Goal: Check status

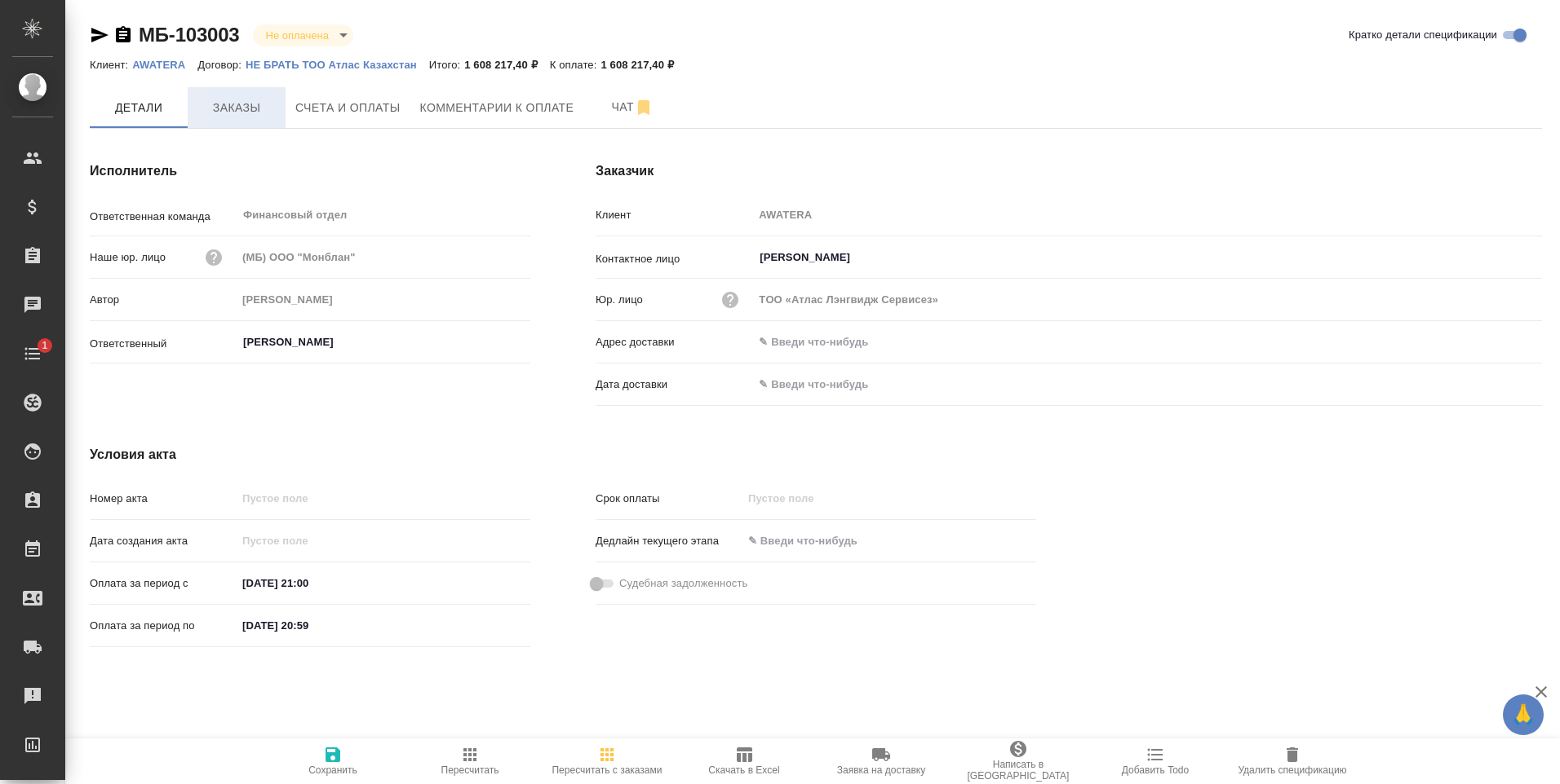
click at [227, 110] on span "Заказы" at bounding box center [236, 108] width 79 height 20
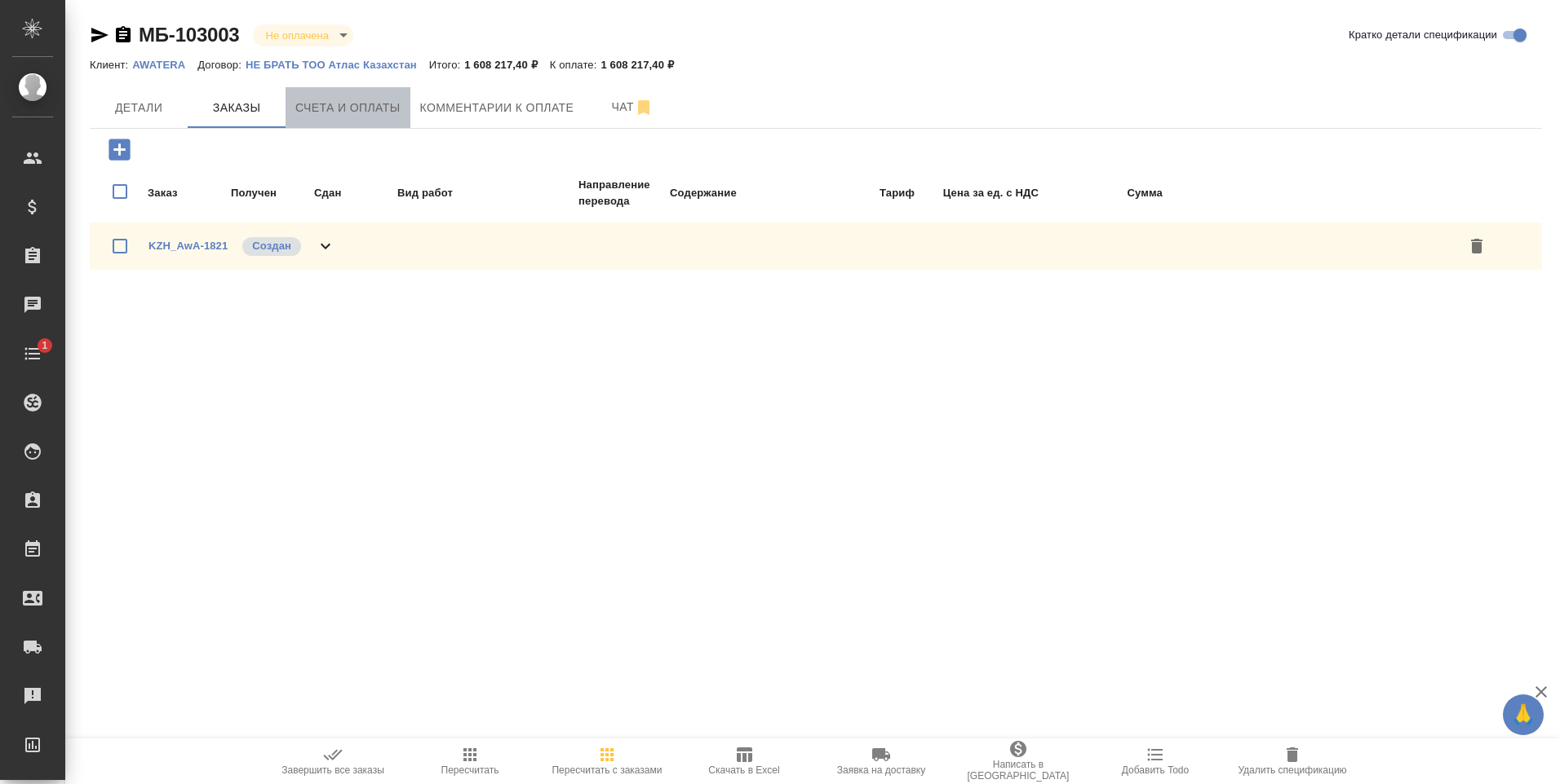
click at [366, 102] on span "Счета и оплаты" at bounding box center [348, 108] width 106 height 20
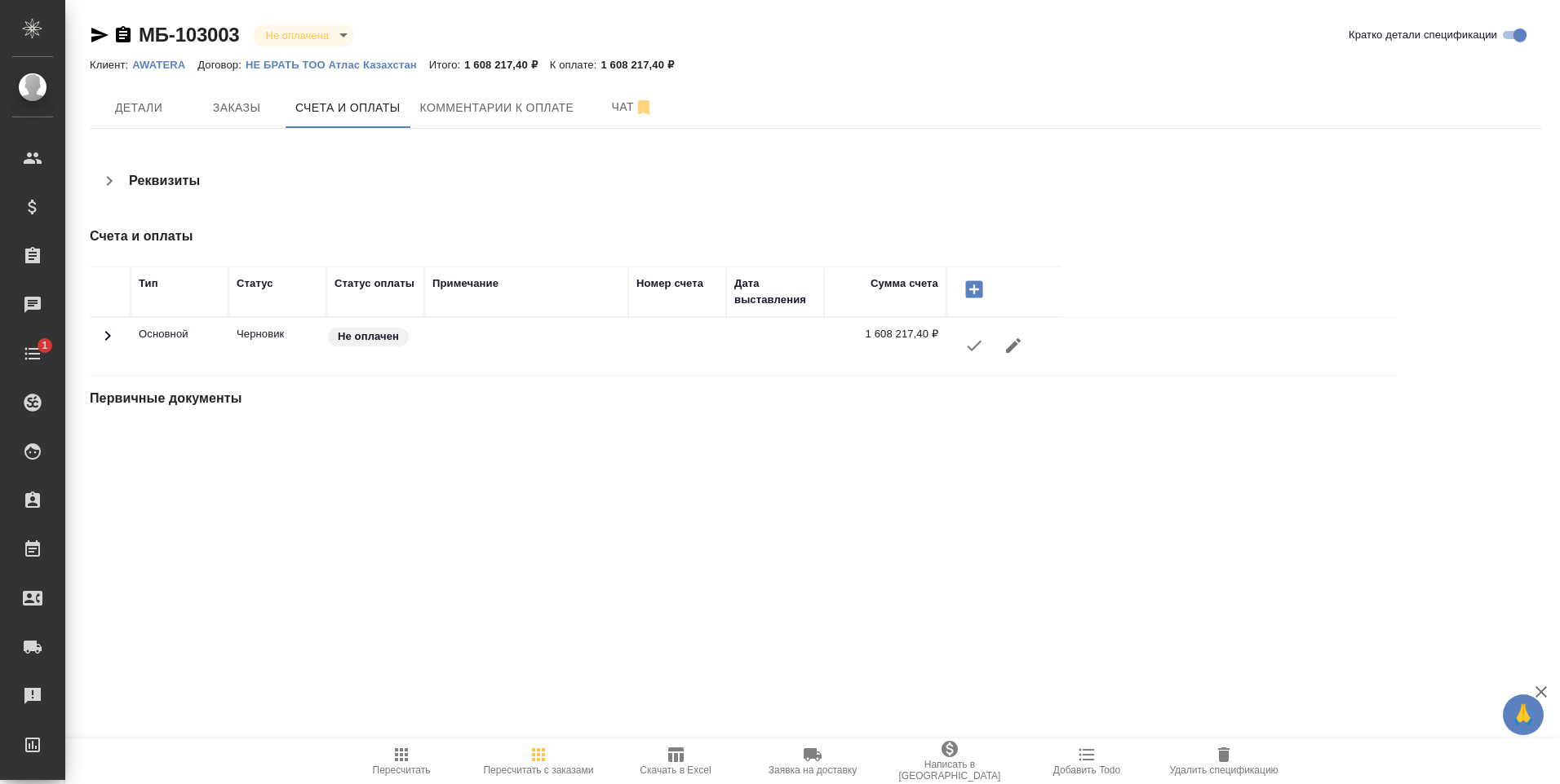
click at [379, 68] on p "НЕ БРАТЬ ТОО Атлас Казахстан" at bounding box center [337, 65] width 183 height 12
click at [121, 33] on icon "button" at bounding box center [124, 34] width 15 height 16
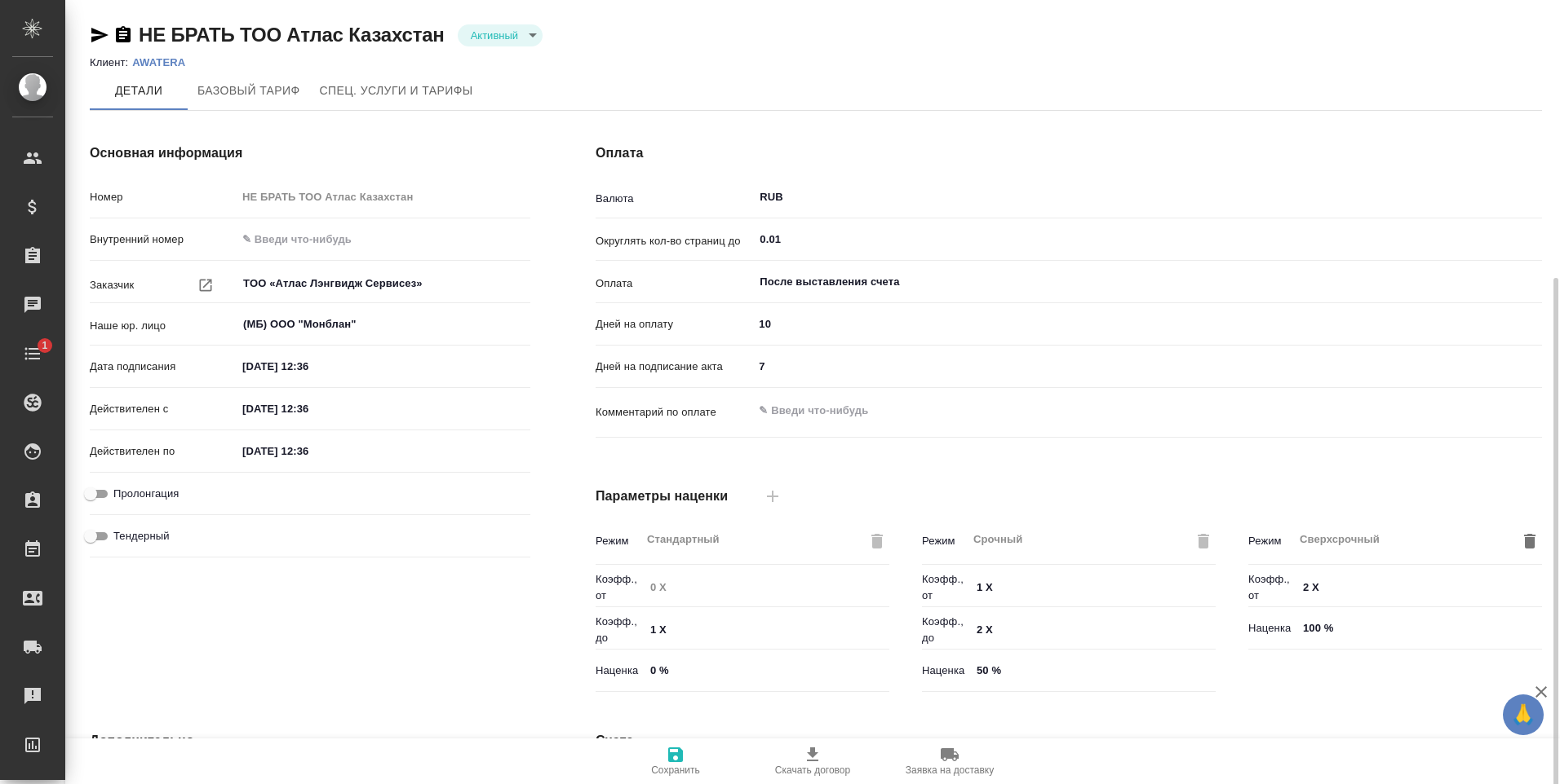
scroll to position [325, 0]
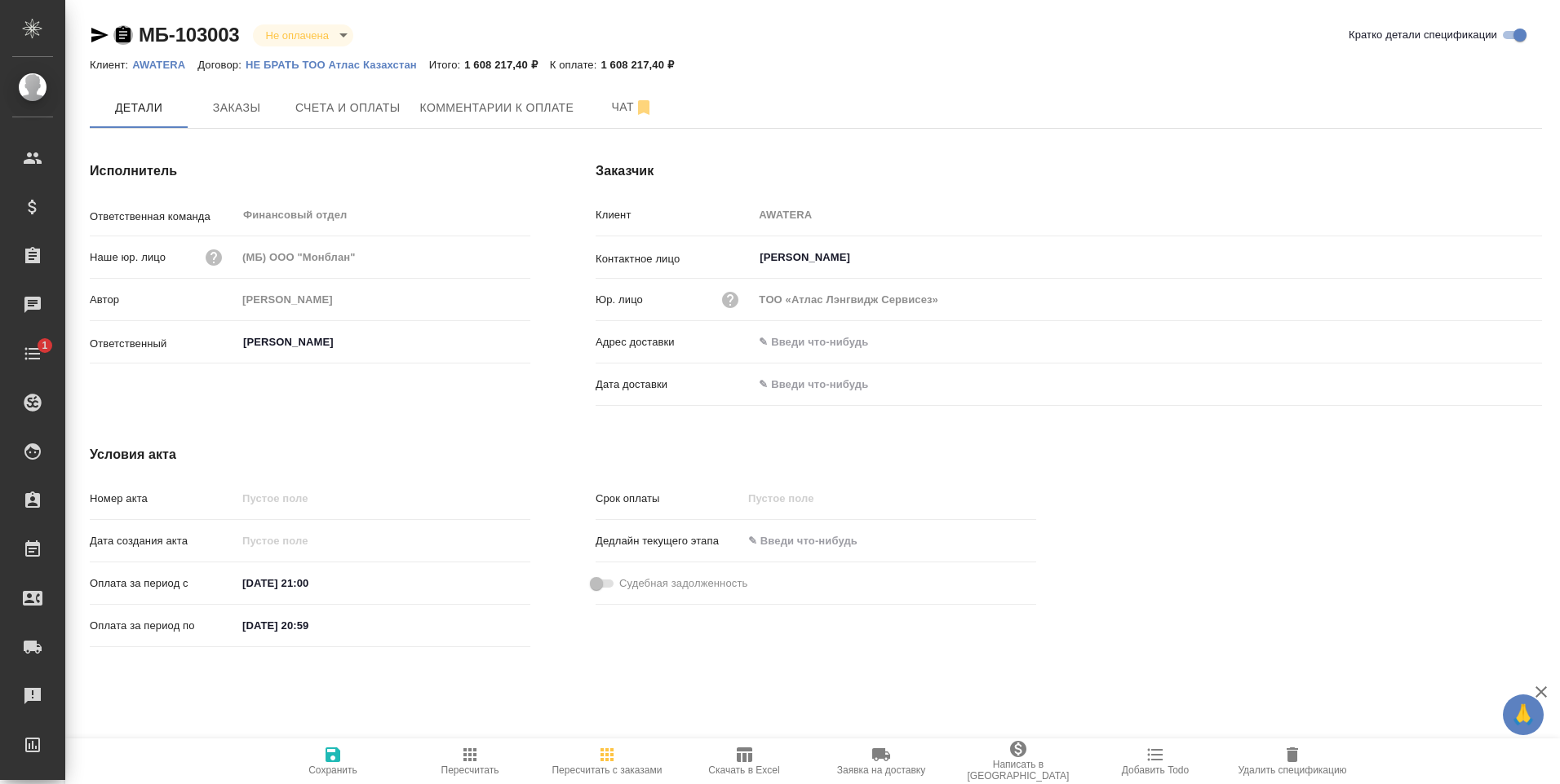
click at [121, 33] on icon "button" at bounding box center [124, 34] width 15 height 16
